Goal: Book appointment/travel/reservation

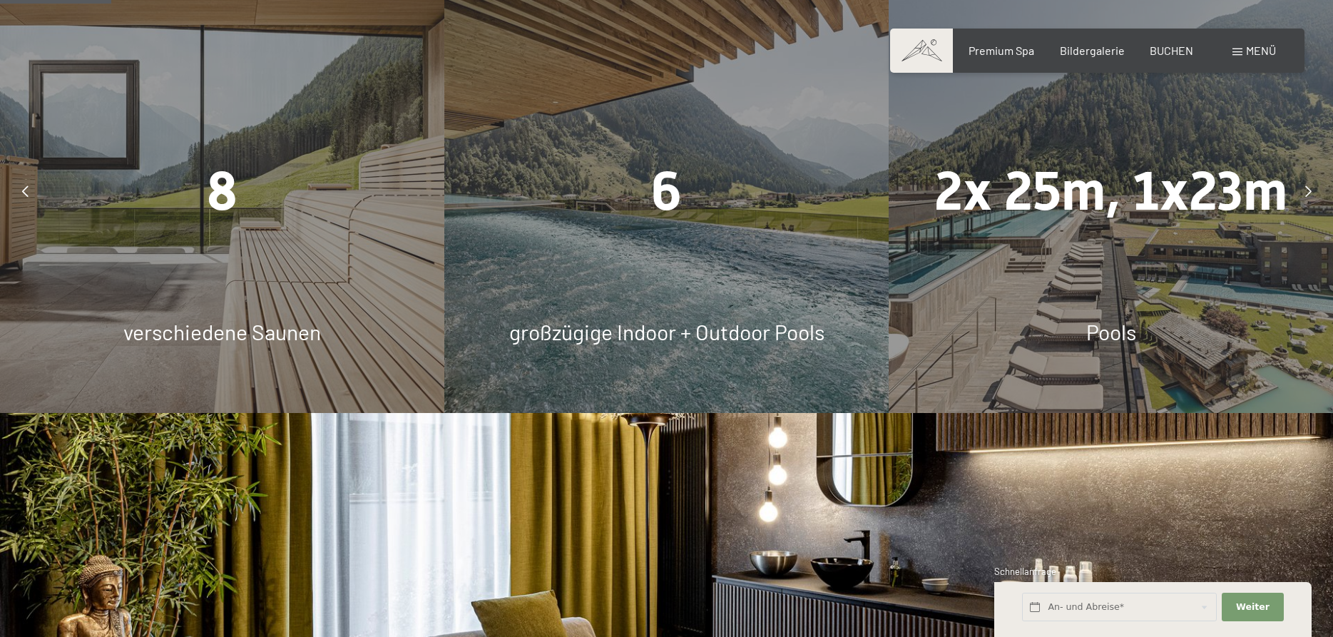
scroll to position [655, 0]
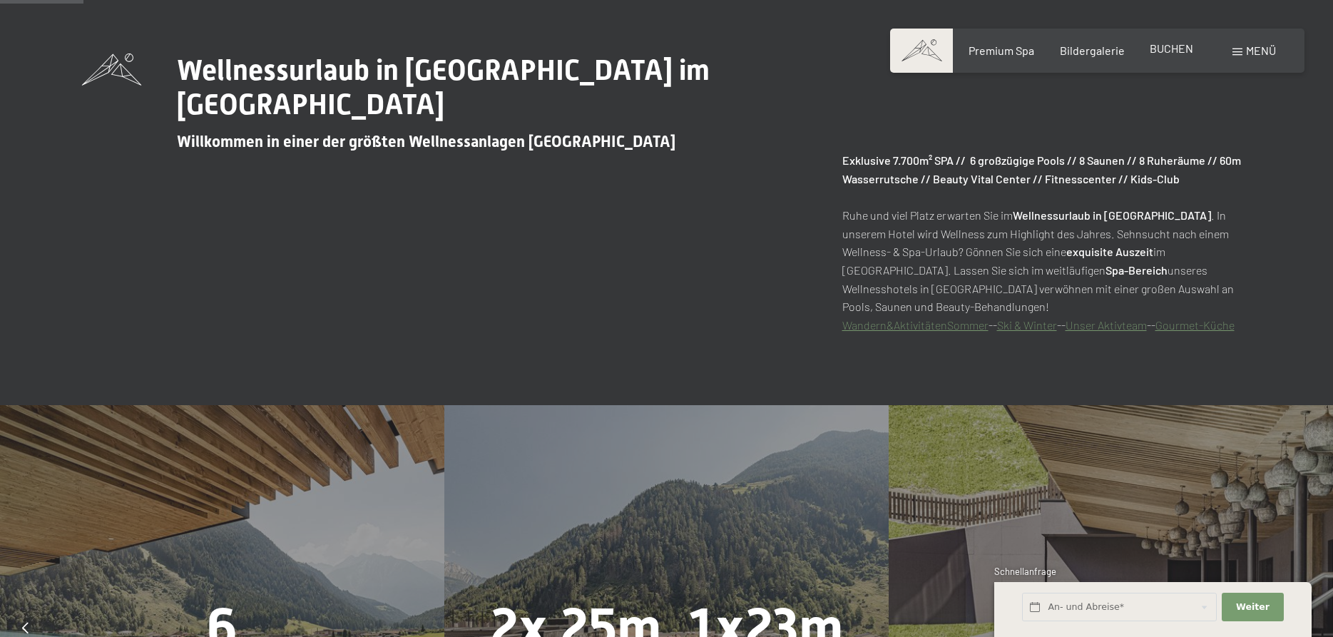
click at [1176, 48] on span "BUCHEN" at bounding box center [1170, 48] width 43 height 14
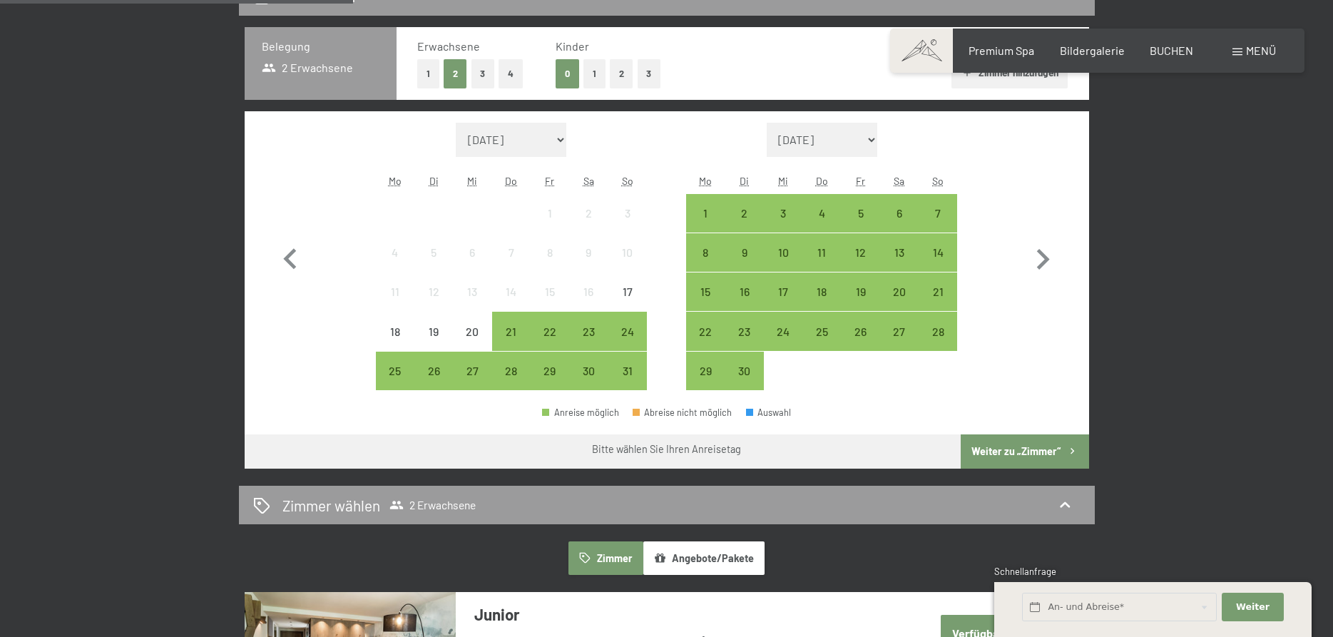
scroll to position [364, 0]
click at [859, 214] on div "5" at bounding box center [860, 225] width 36 height 36
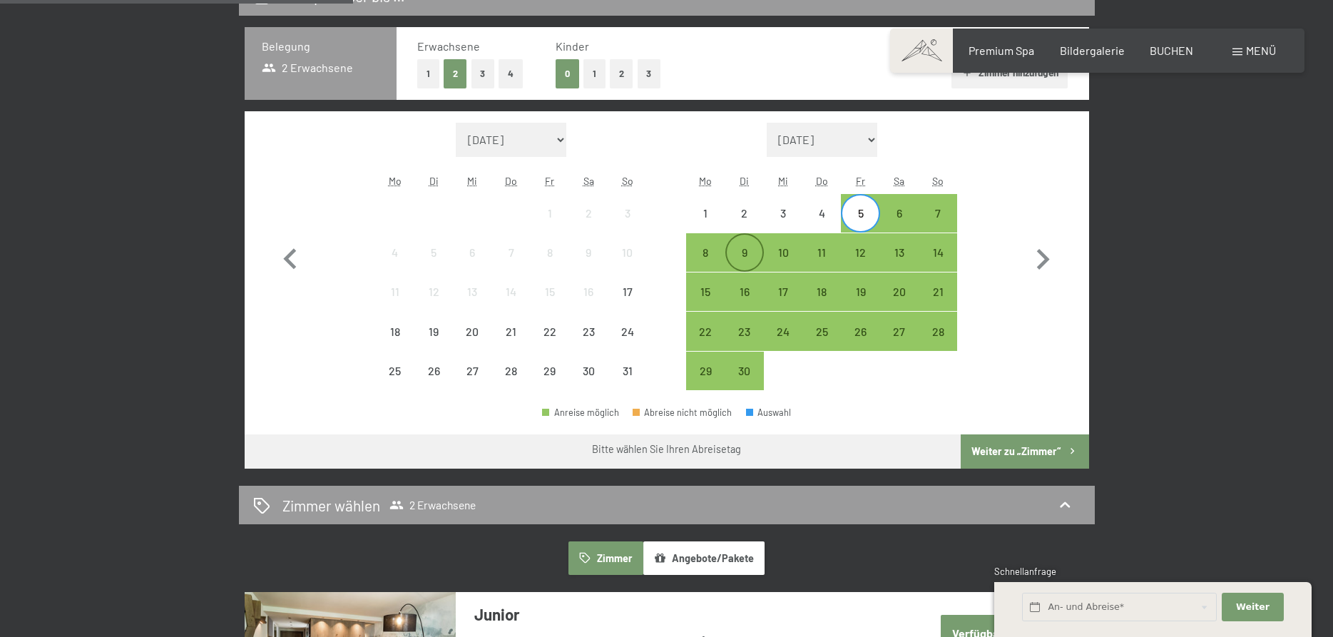
click at [744, 250] on div "9" at bounding box center [745, 265] width 36 height 36
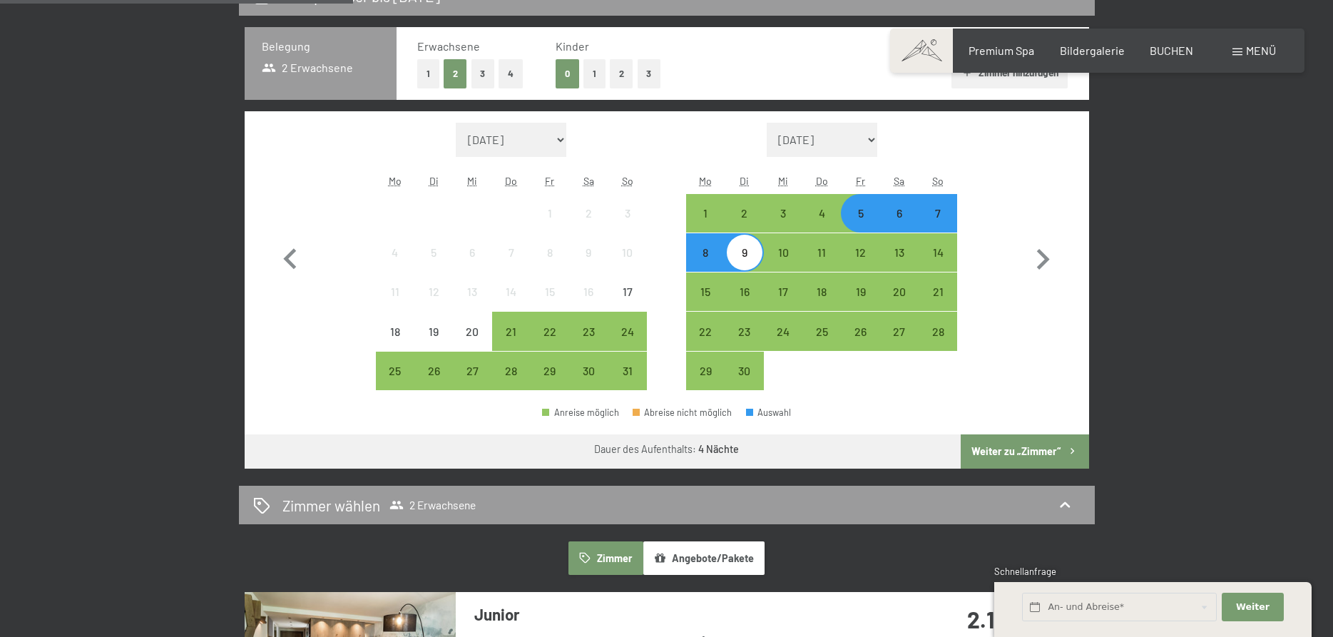
click at [1029, 456] on button "Weiter zu „Zimmer“" at bounding box center [1024, 451] width 128 height 34
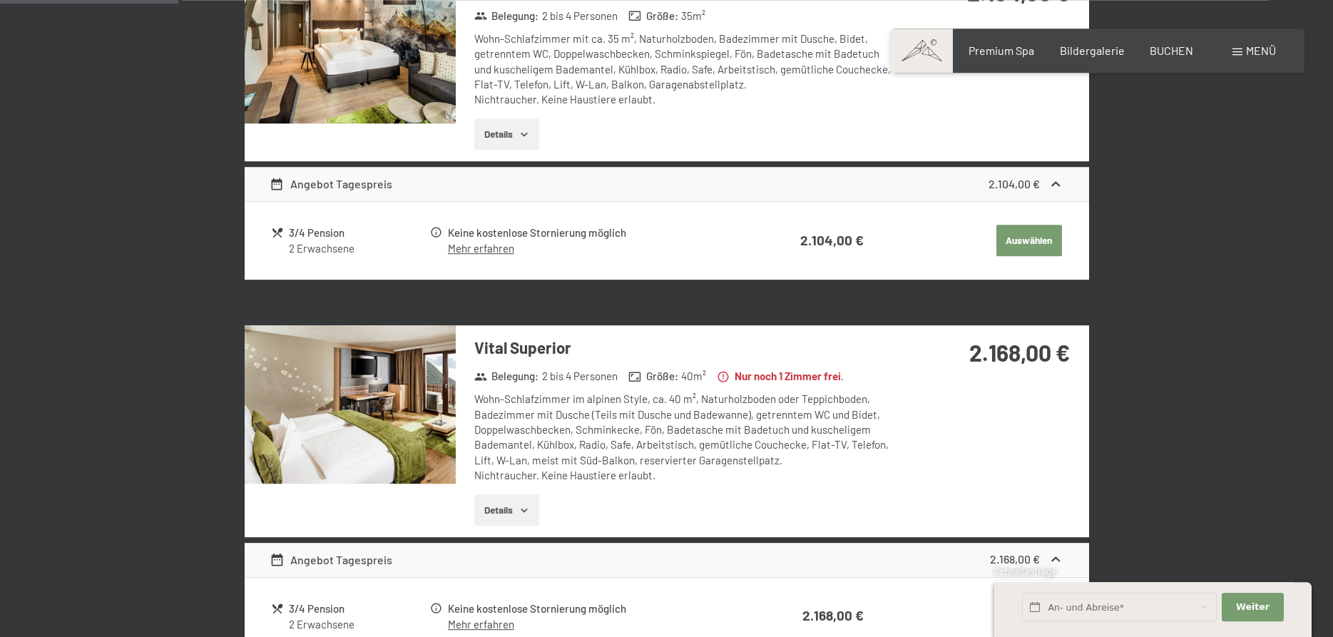
scroll to position [558, 0]
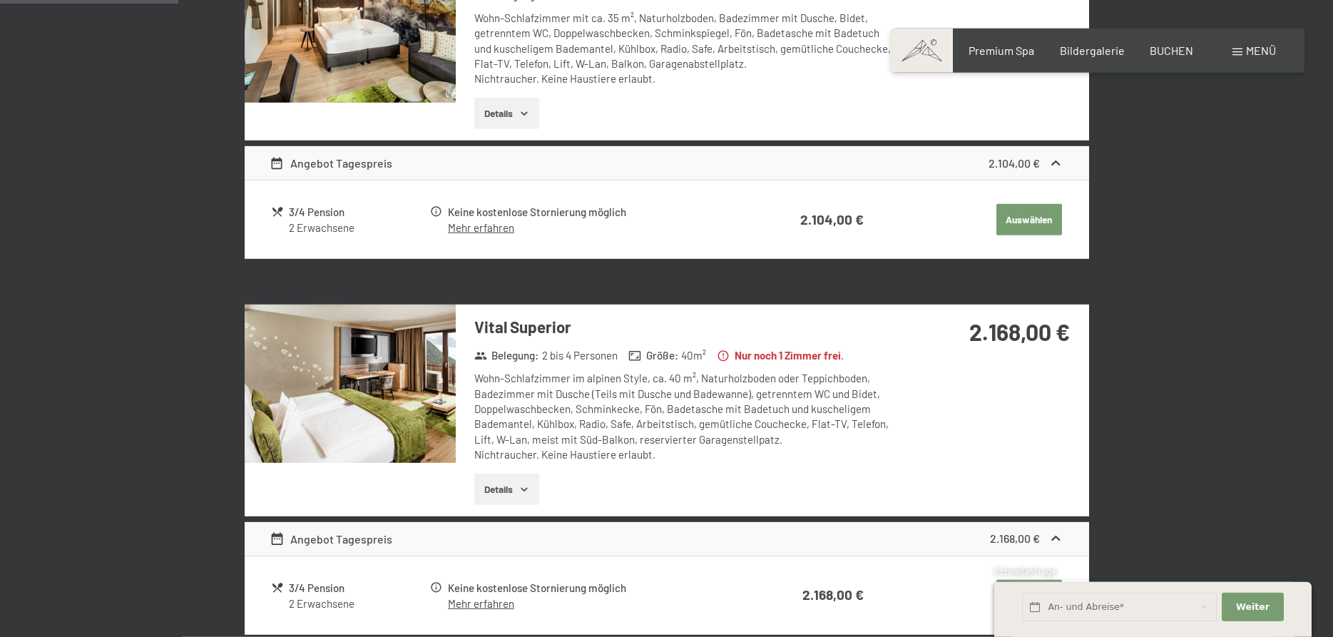
click at [525, 488] on icon "button" at bounding box center [523, 488] width 11 height 11
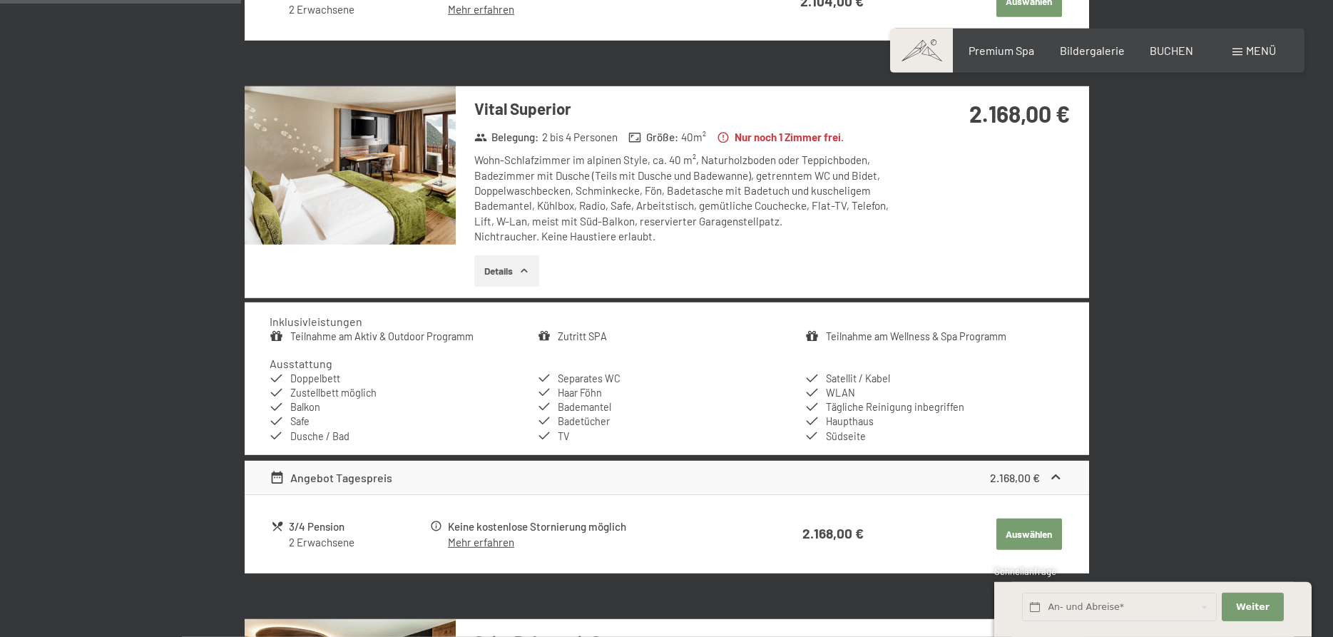
scroll to position [849, 0]
